Goal: Transaction & Acquisition: Purchase product/service

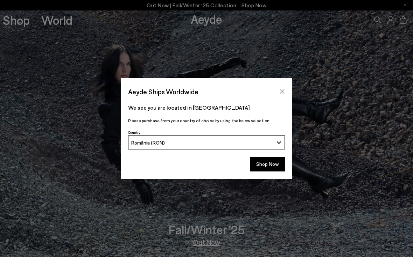
click at [280, 90] on icon "Close" at bounding box center [282, 92] width 6 height 6
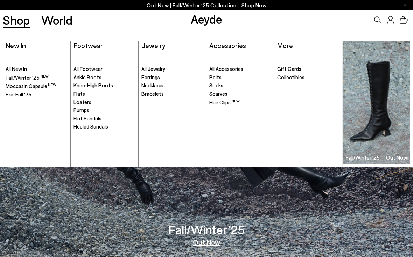
click at [92, 80] on span "Ankle Boots" at bounding box center [87, 77] width 28 height 6
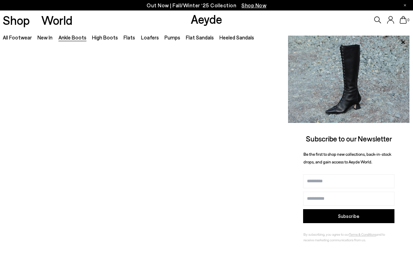
click at [70, 40] on link "Ankle Boots" at bounding box center [72, 37] width 28 height 6
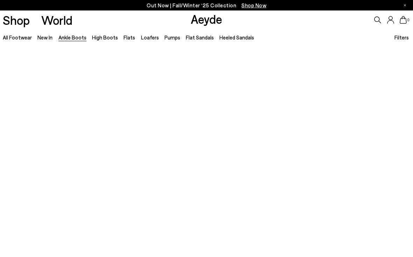
scroll to position [18, 0]
